Goal: Task Accomplishment & Management: Complete application form

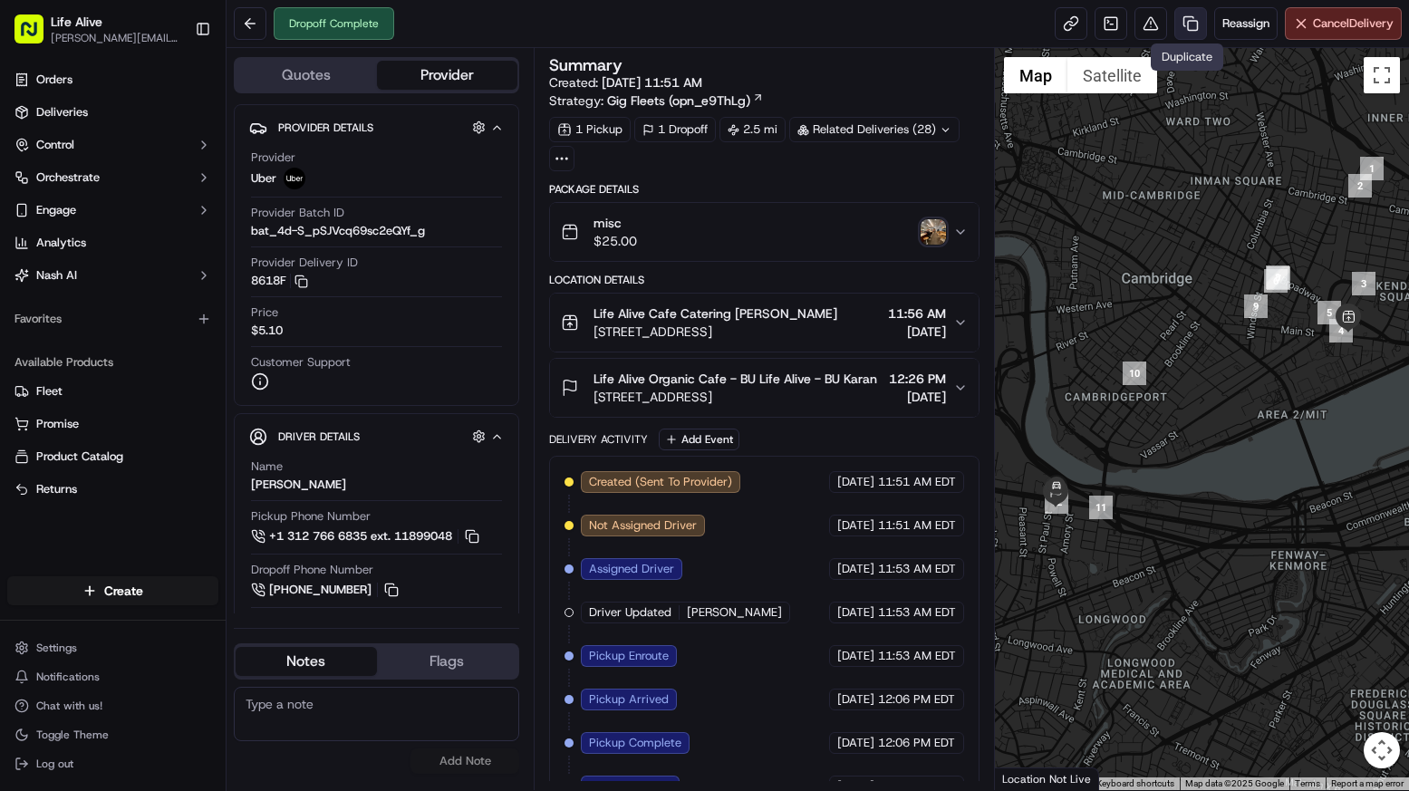
click at [1188, 24] on link at bounding box center [1190, 23] width 33 height 33
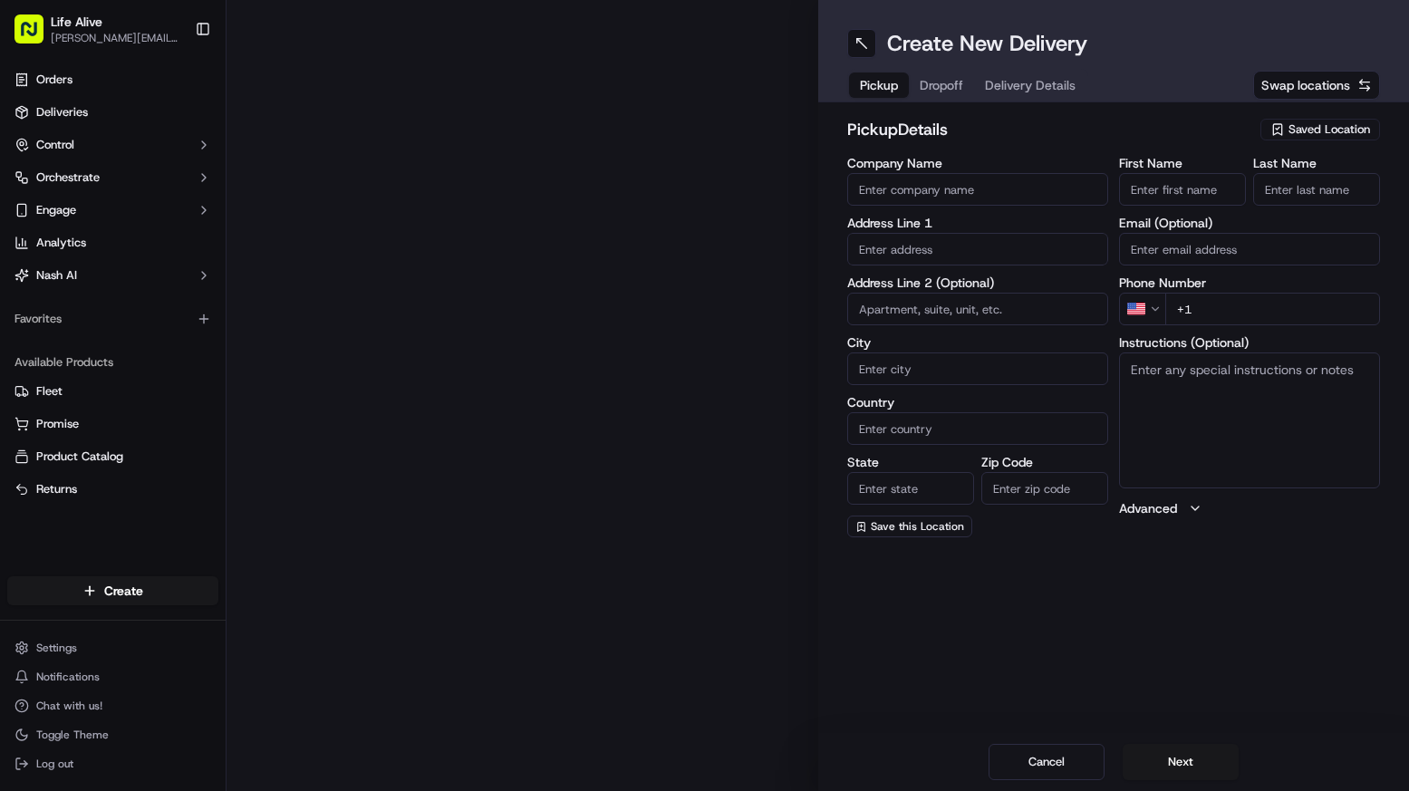
type input "Life Alive Cafe Catering"
type input "[STREET_ADDRESS]"
type input "[GEOGRAPHIC_DATA]"
type input "US"
type input "MA"
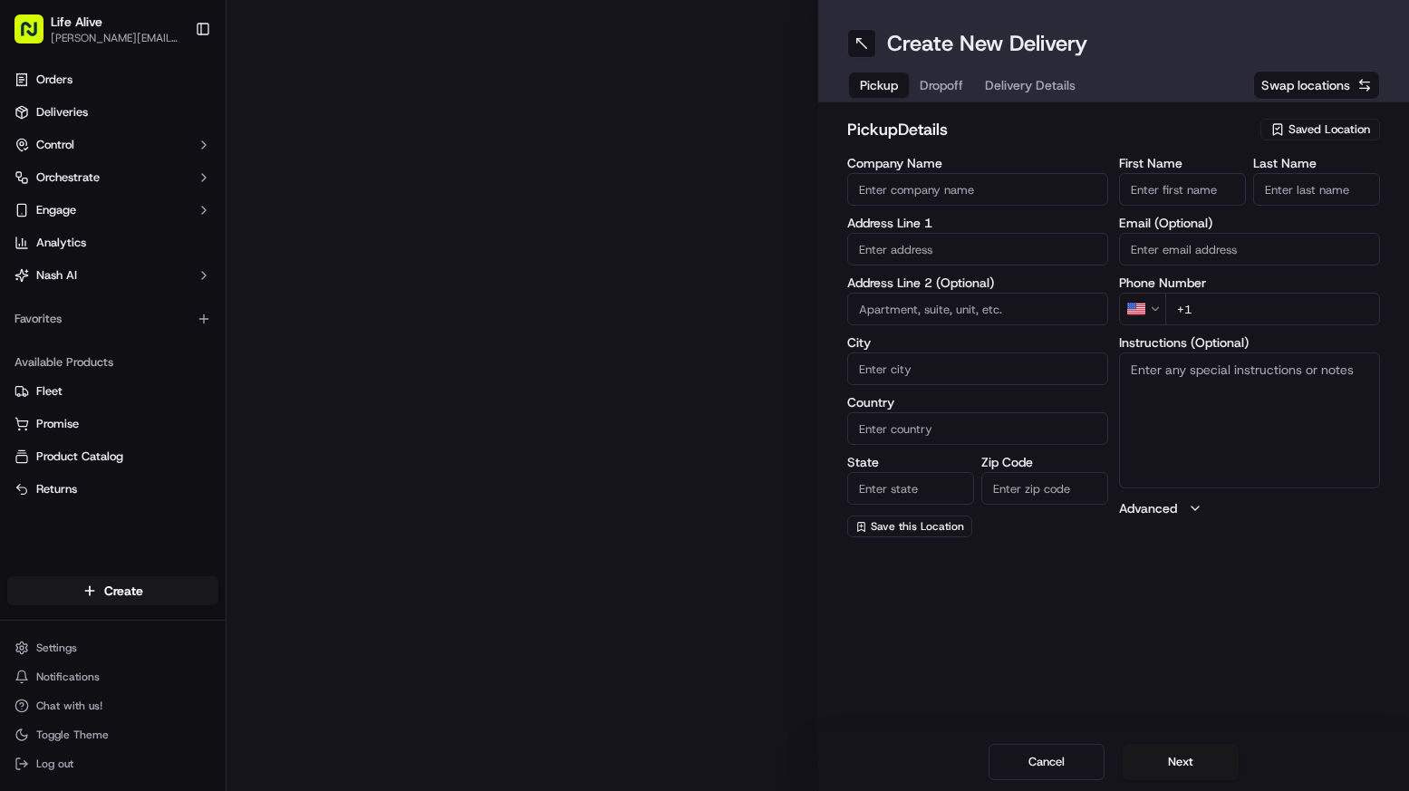
type input "02142"
type input "[PERSON_NAME]"
type input "White"
type input "[PHONE_NUMBER]"
type textarea "N/A"
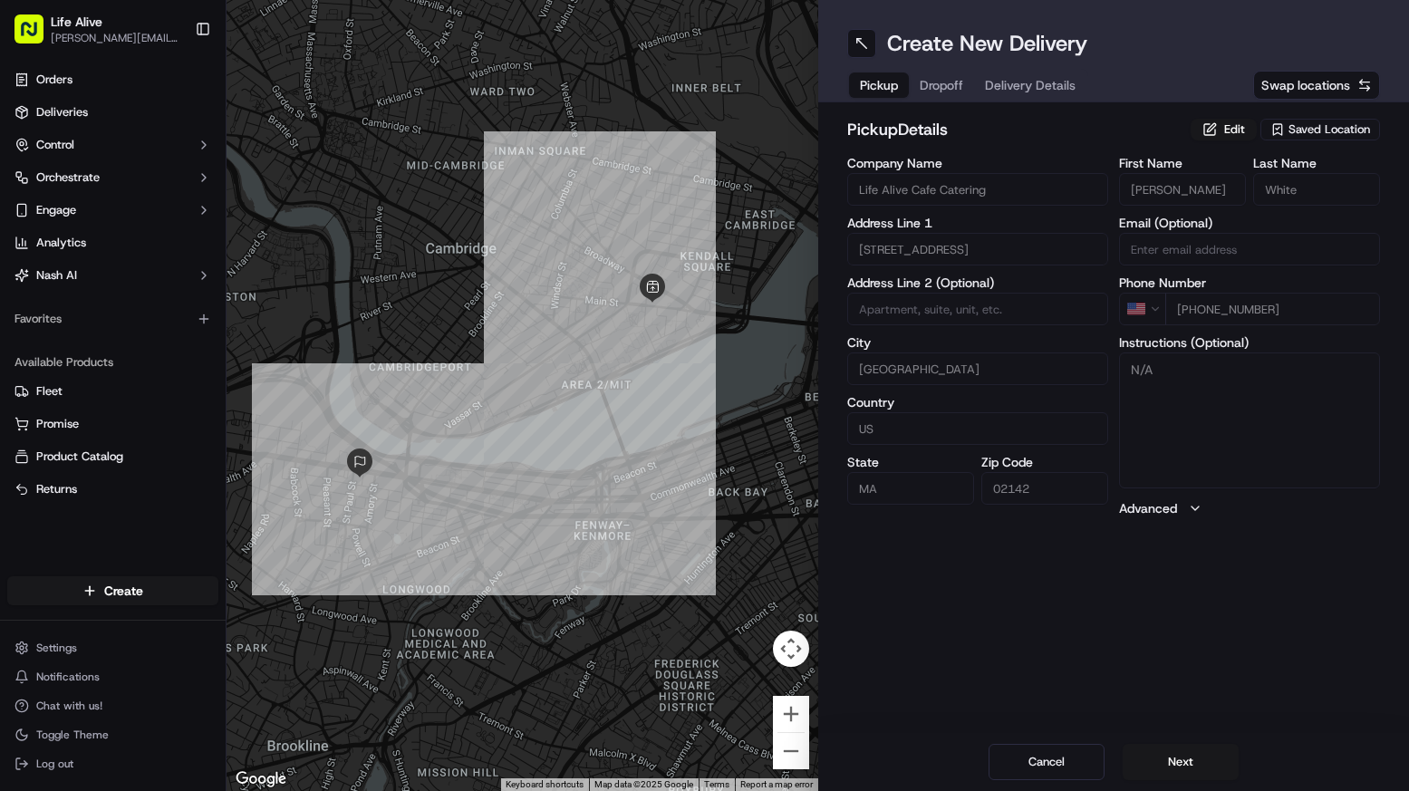
click at [1326, 126] on span "Saved Location" at bounding box center [1330, 129] width 82 height 16
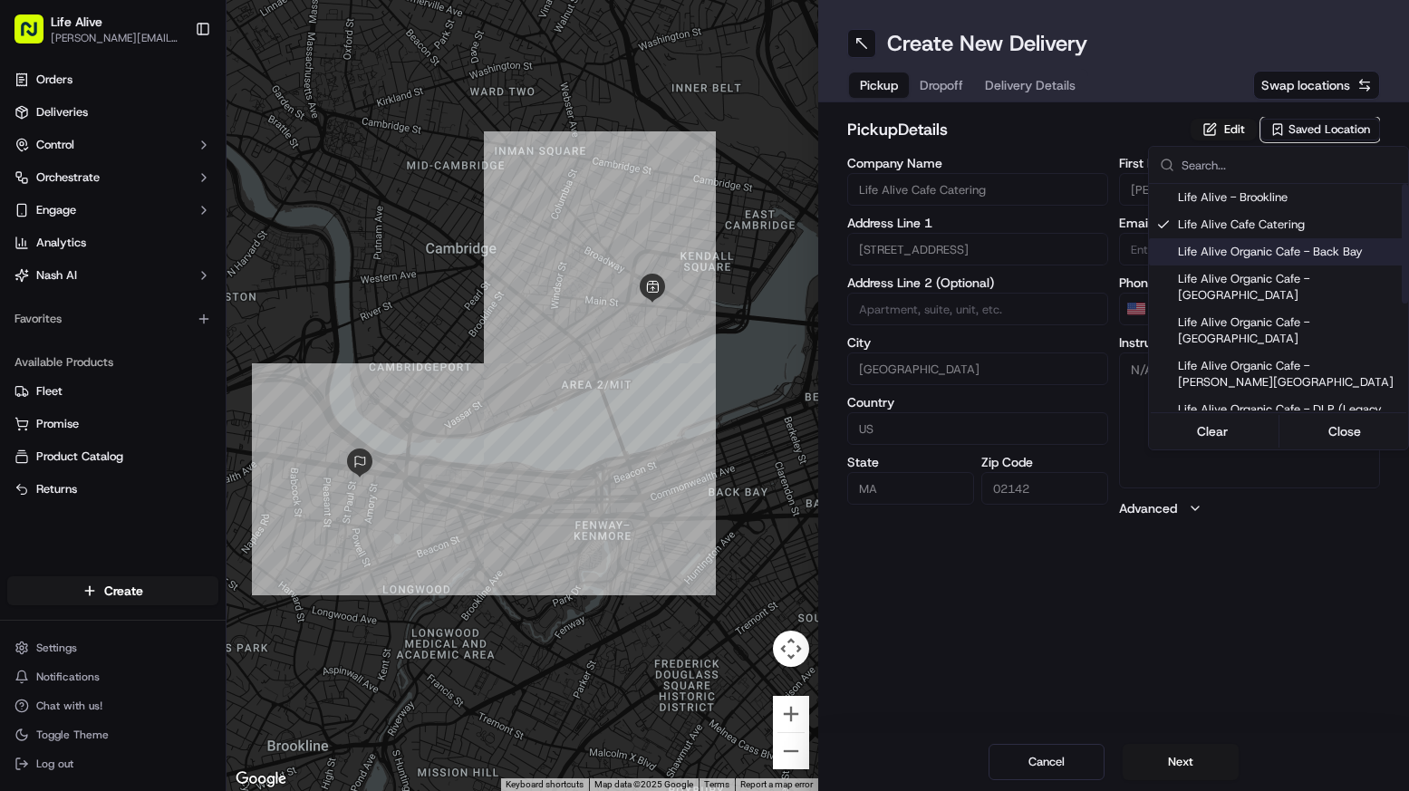
click at [1299, 255] on span "Life Alive Organic Cafe - Back Bay" at bounding box center [1289, 252] width 223 height 16
type input "Life Alive Organic Cafe - Back Bay"
type input "[GEOGRAPHIC_DATA]"
type input "02116"
type input "Manager"
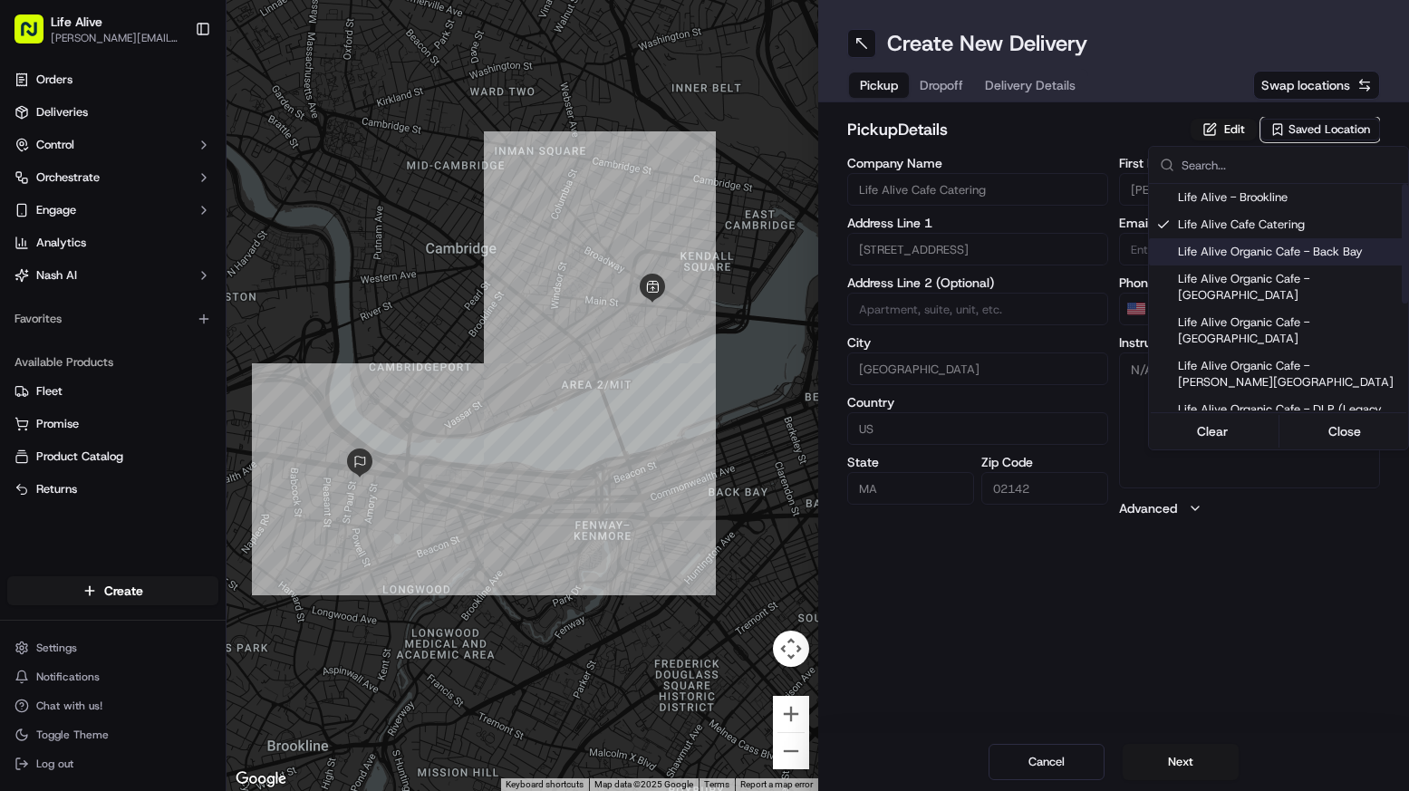
type input "Manager"
type input "[PHONE_NUMBER]"
type input "[STREET_ADDRESS]"
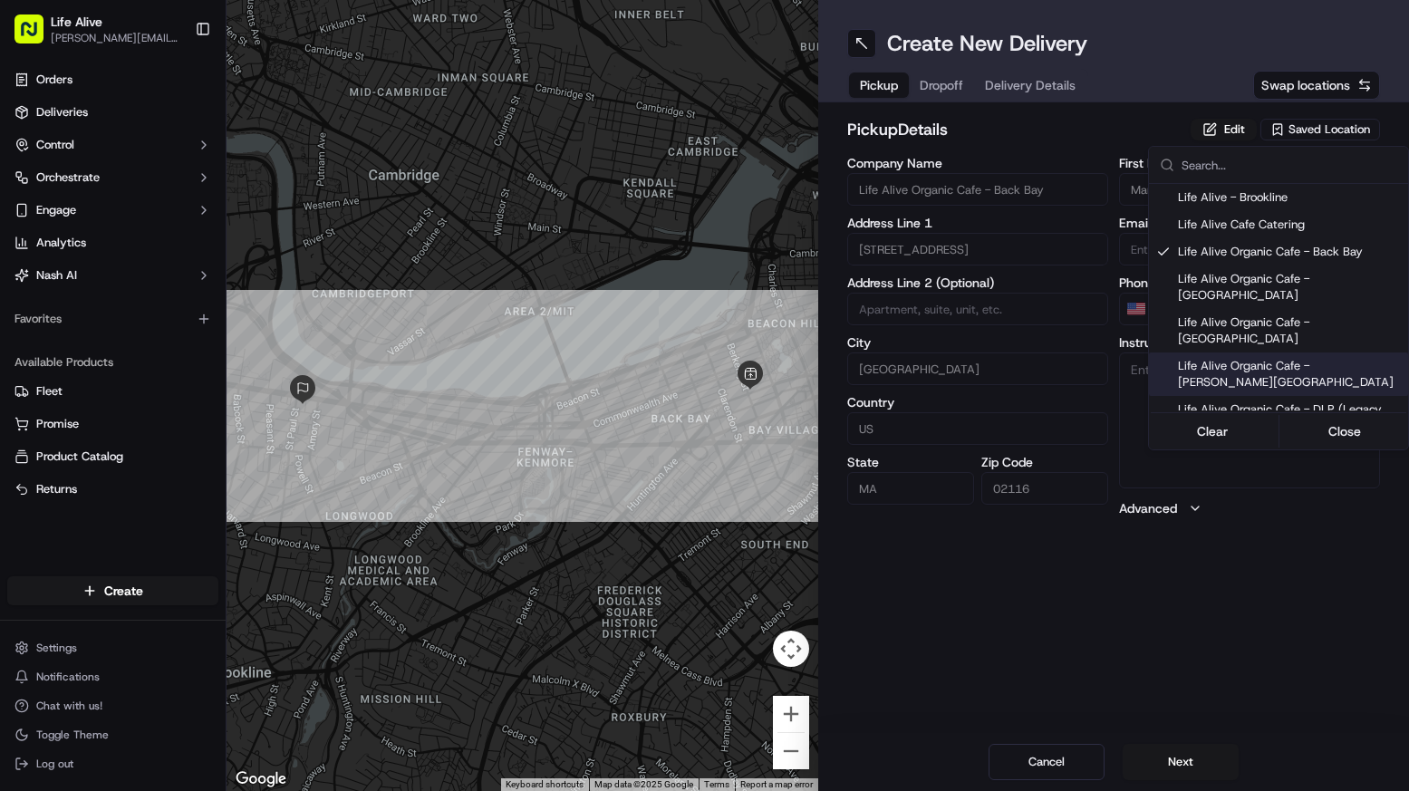
click at [1194, 758] on html "Life Alive [PERSON_NAME][EMAIL_ADDRESS][DOMAIN_NAME] Toggle Sidebar Orders Deli…" at bounding box center [704, 395] width 1409 height 791
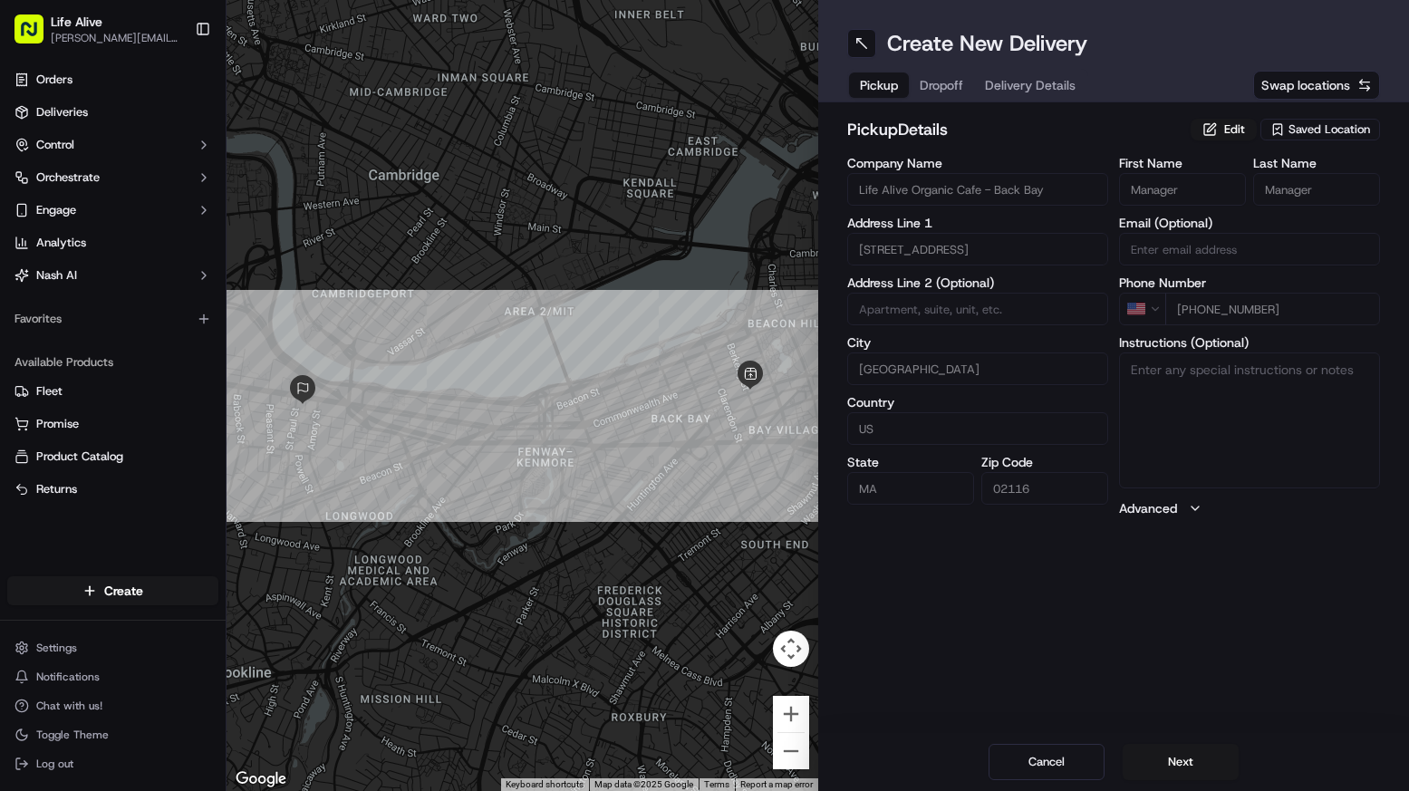
click at [1194, 758] on button "Next" at bounding box center [1181, 762] width 116 height 36
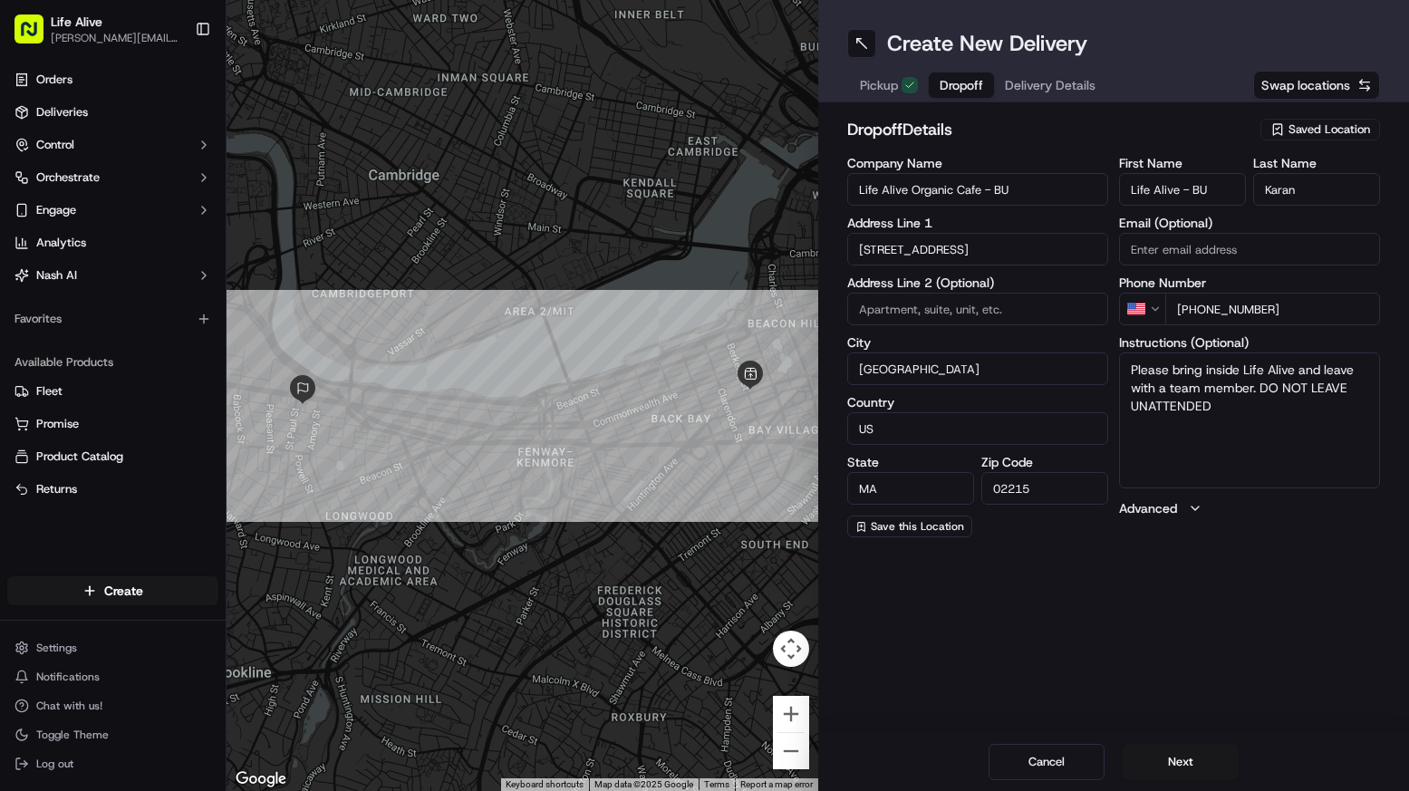
drag, startPoint x: 1283, startPoint y: 308, endPoint x: 1196, endPoint y: 313, distance: 87.1
type input "[PHONE_NUMBER]"
click at [1320, 187] on input "Karan" at bounding box center [1316, 189] width 127 height 33
type input "Chef [PERSON_NAME]"
click at [1188, 767] on button "Next" at bounding box center [1181, 762] width 116 height 36
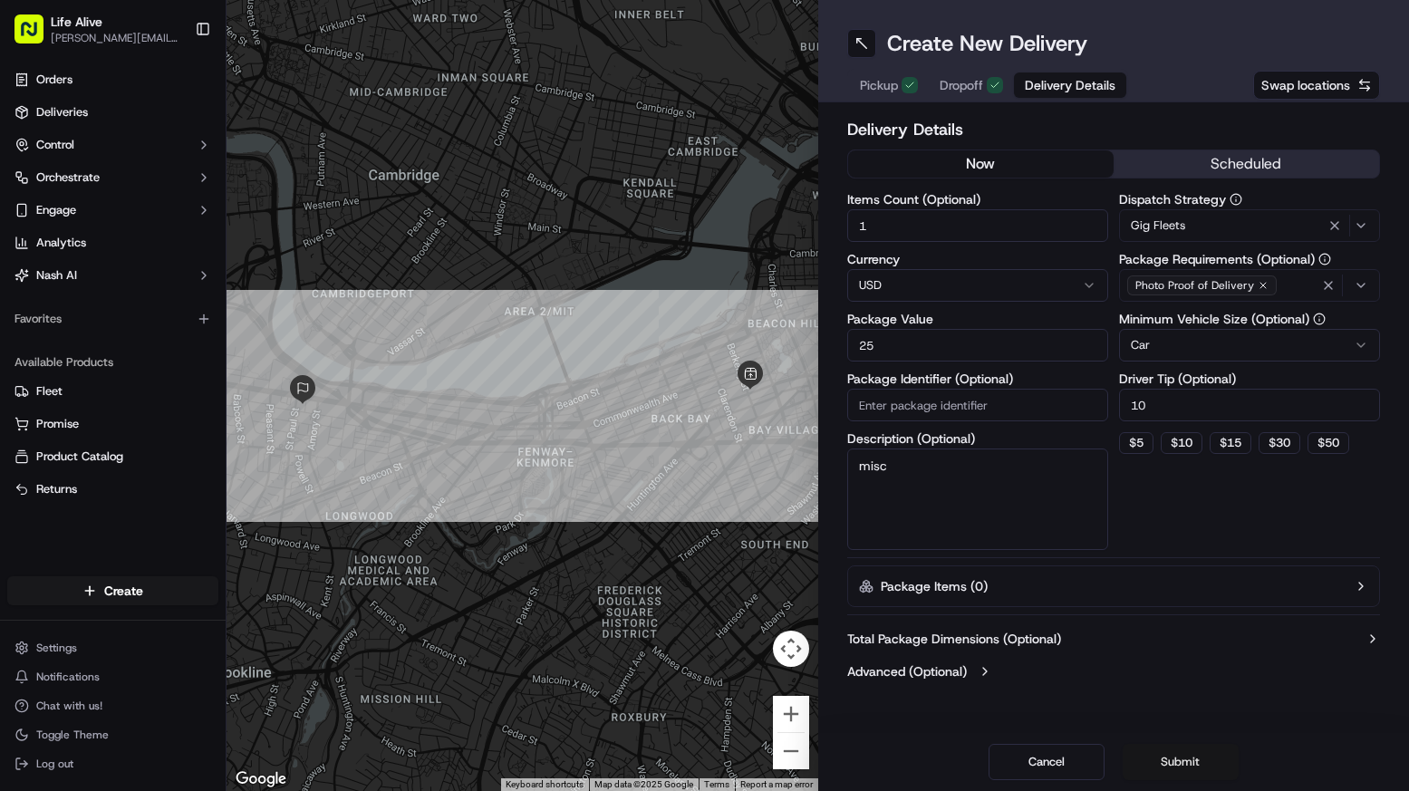
click at [1170, 758] on button "Submit" at bounding box center [1181, 762] width 116 height 36
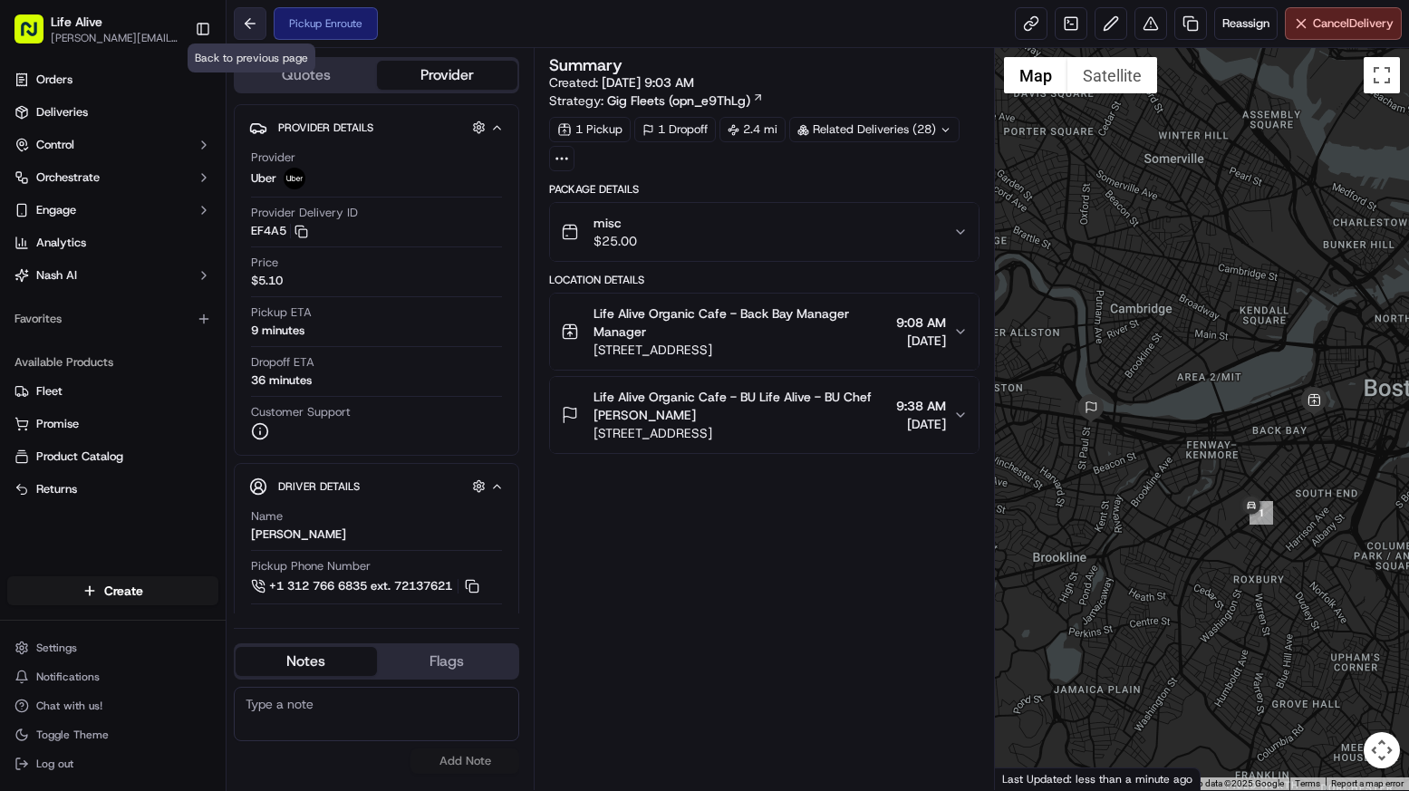
click at [247, 22] on button at bounding box center [250, 23] width 33 height 33
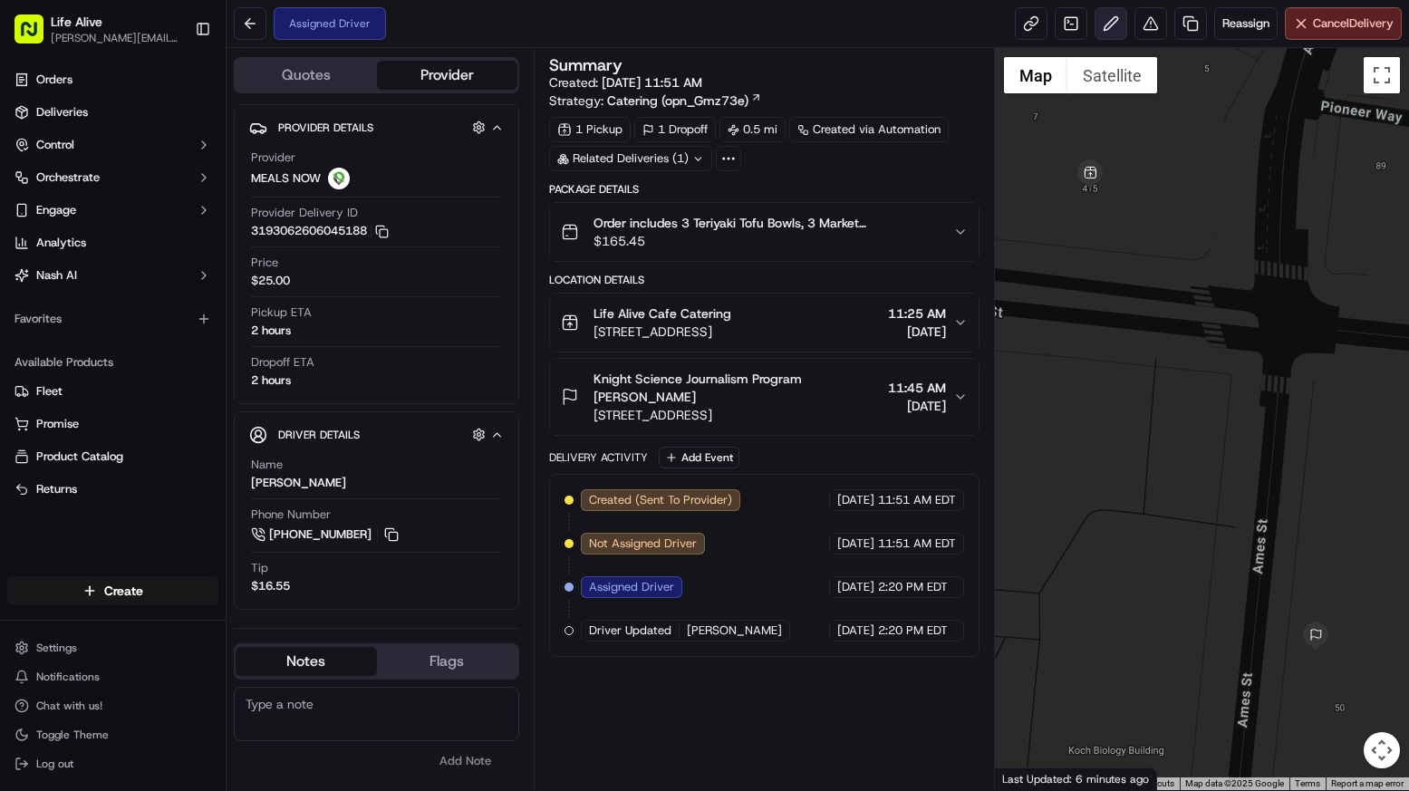
click at [1101, 26] on button at bounding box center [1111, 23] width 33 height 33
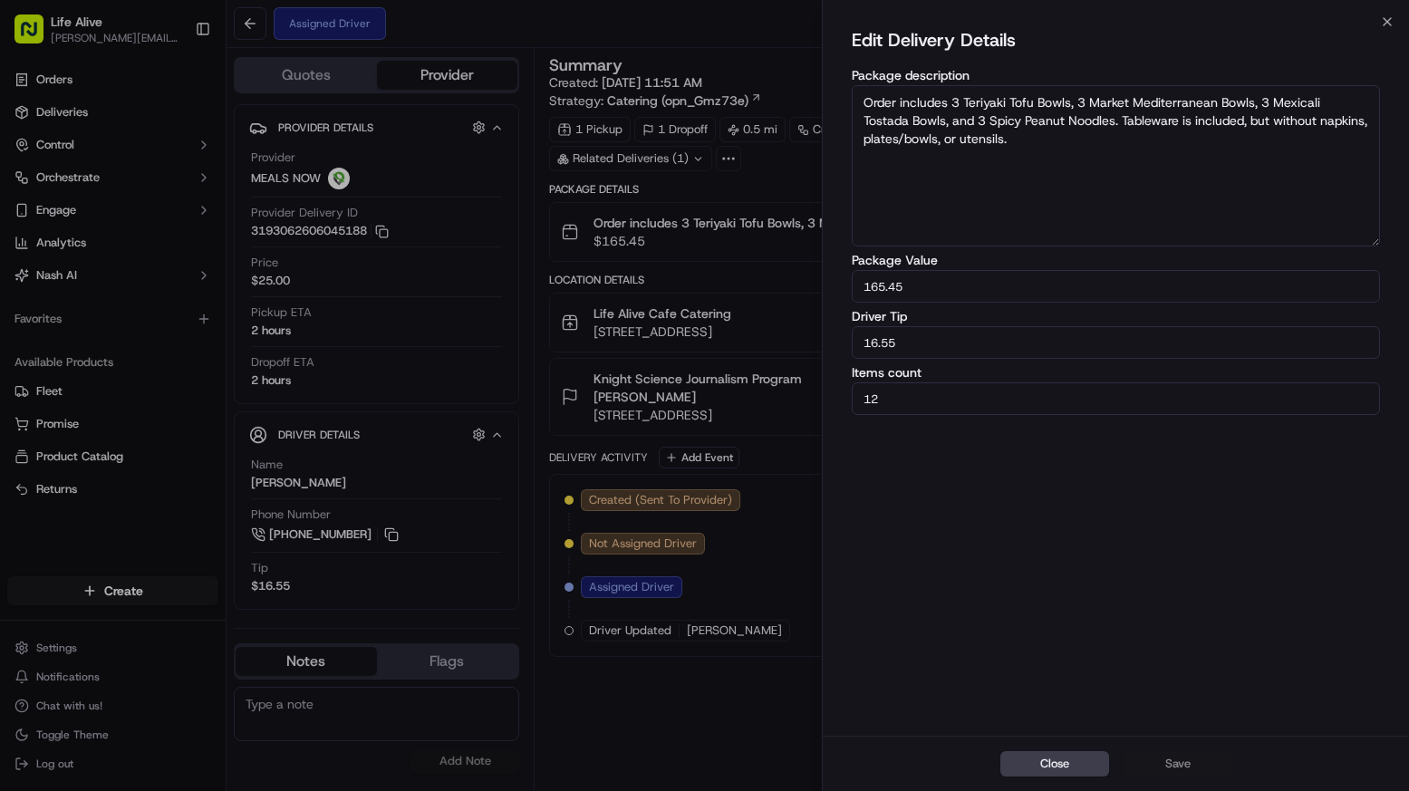
click at [1024, 343] on input "16.55" at bounding box center [1116, 342] width 528 height 33
type input "20"
click at [1182, 769] on button "Save" at bounding box center [1178, 763] width 109 height 25
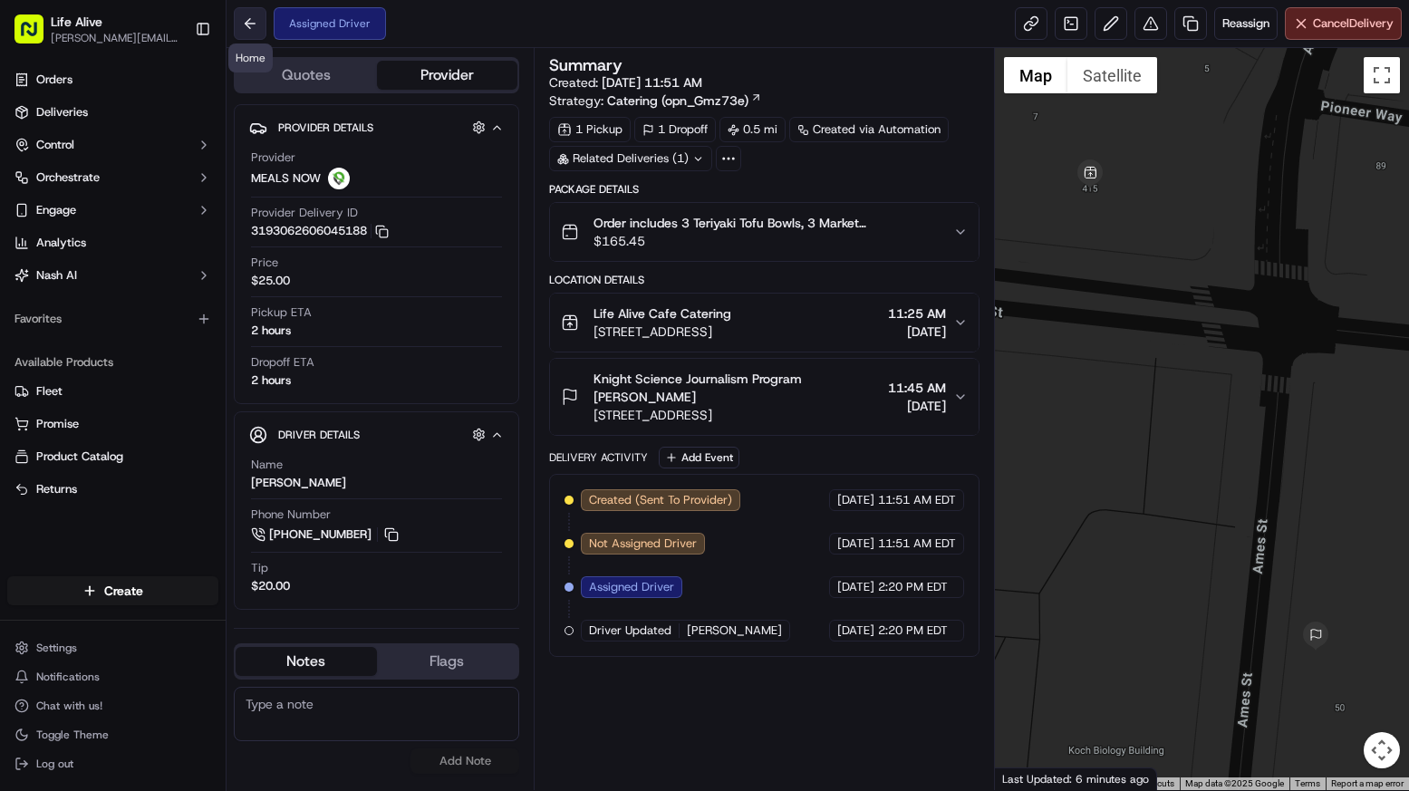
click at [250, 31] on button at bounding box center [250, 23] width 33 height 33
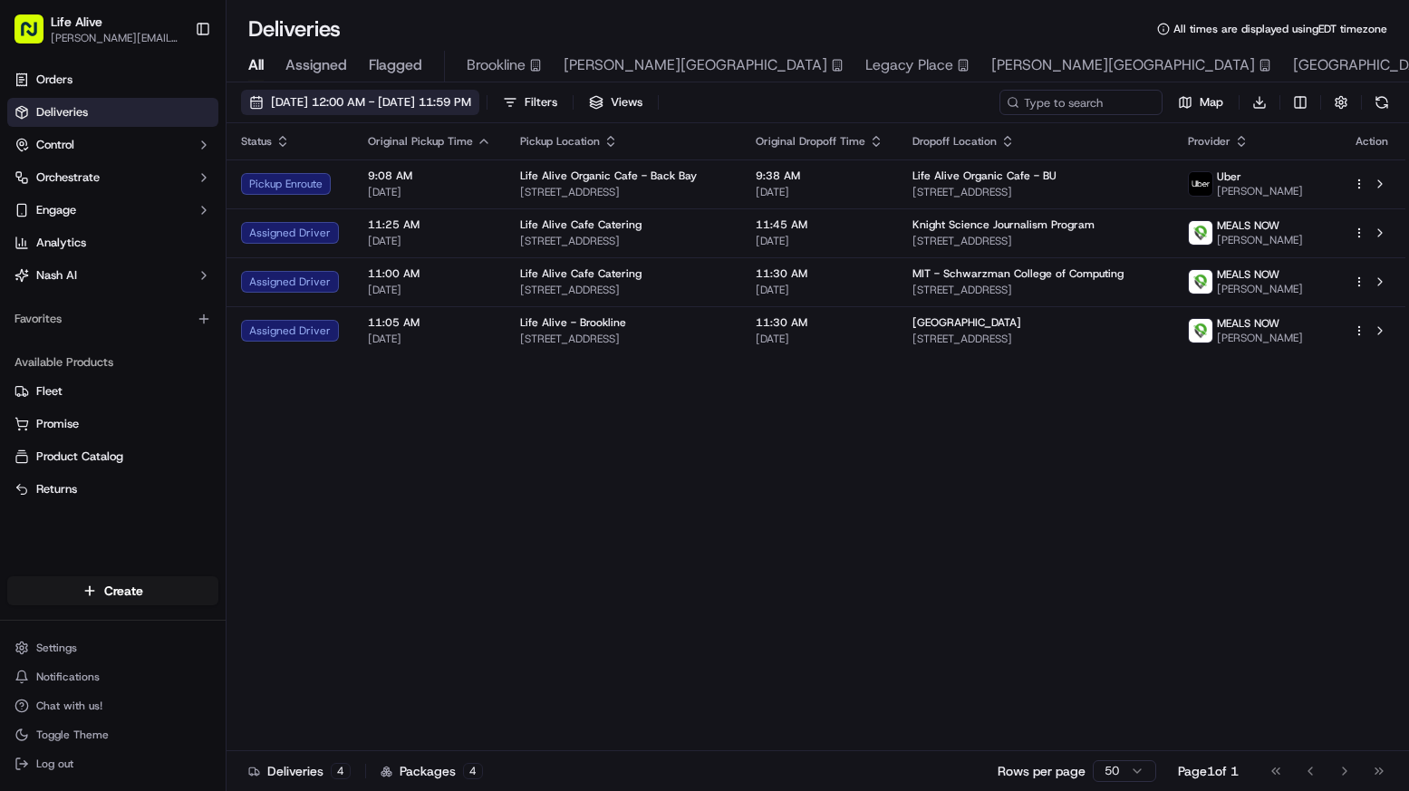
click at [471, 107] on span "09/19/2025 12:00 AM - 09/19/2025 11:59 PM" at bounding box center [371, 102] width 200 height 16
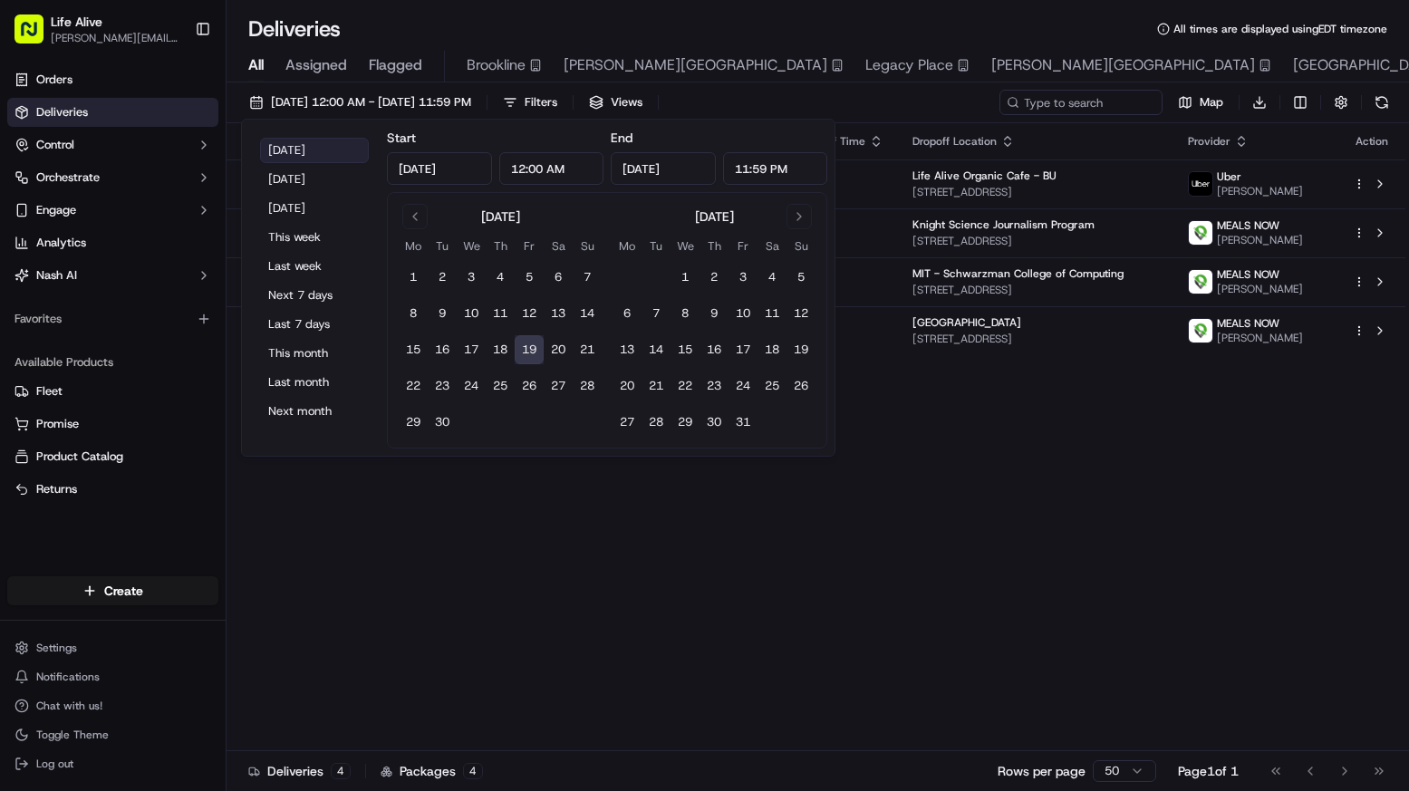
click at [356, 140] on button "Today" at bounding box center [314, 150] width 109 height 25
click at [785, 601] on div "Status Original Pickup Time Pickup Location Original Dropoff Time Dropoff Locat…" at bounding box center [816, 437] width 1179 height 628
